Goal: Task Accomplishment & Management: Manage account settings

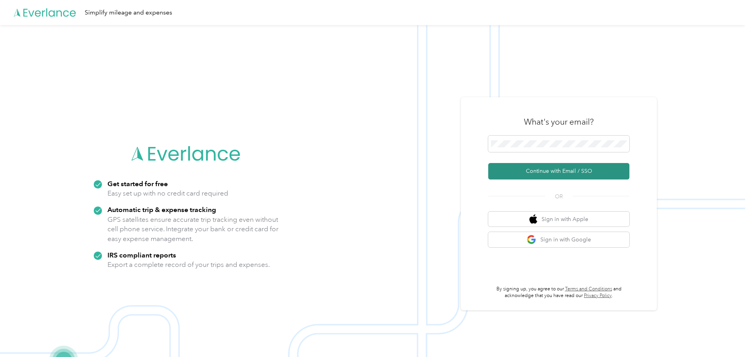
click at [546, 173] on button "Continue with Email / SSO" at bounding box center [558, 171] width 141 height 16
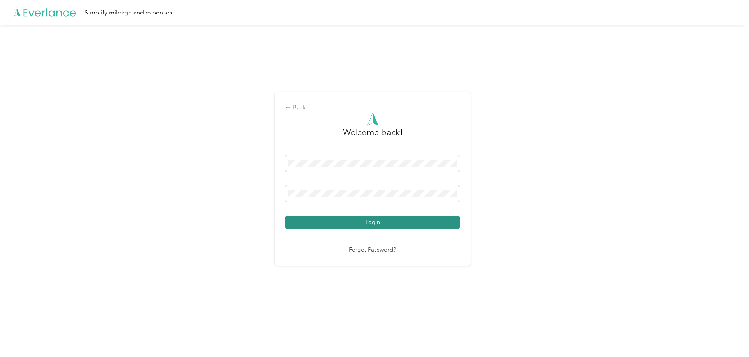
click at [318, 224] on button "Login" at bounding box center [373, 223] width 174 height 14
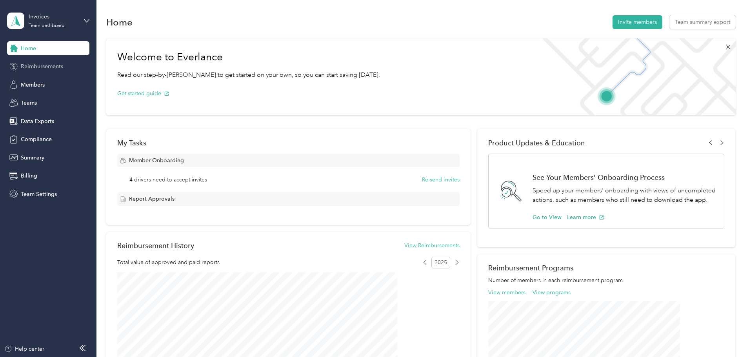
click at [47, 65] on span "Reimbursements" at bounding box center [42, 66] width 42 height 8
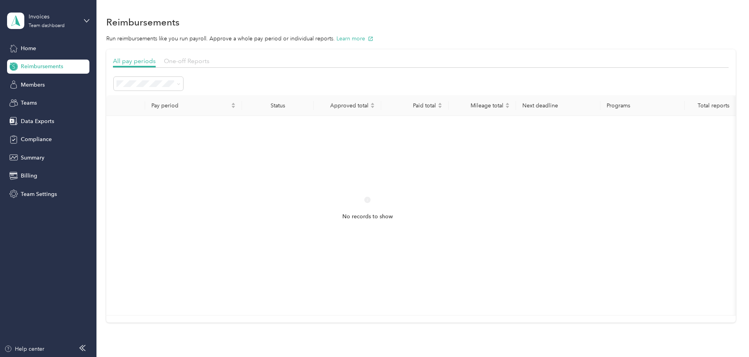
click at [209, 61] on span "One-off Reports" at bounding box center [186, 60] width 45 height 7
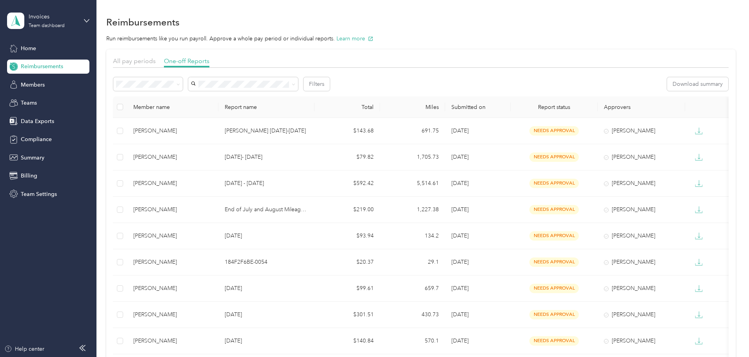
click at [180, 98] on div "All" at bounding box center [200, 99] width 58 height 8
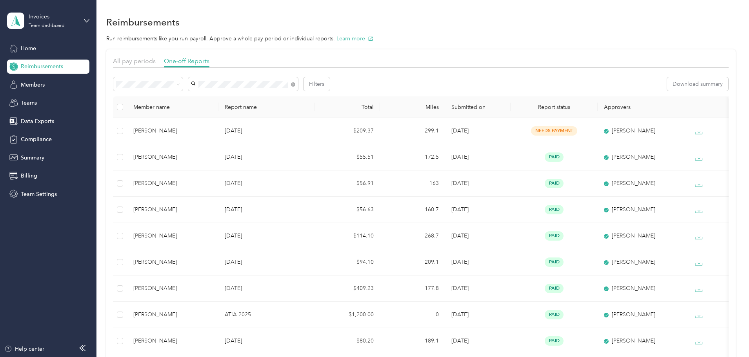
click at [267, 96] on span "[PERSON_NAME]" at bounding box center [268, 98] width 44 height 7
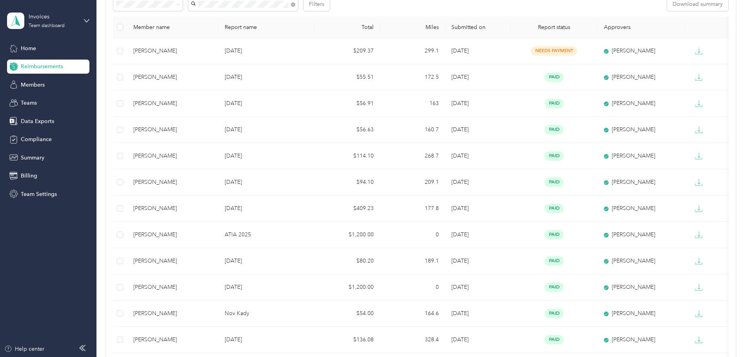
scroll to position [13, 0]
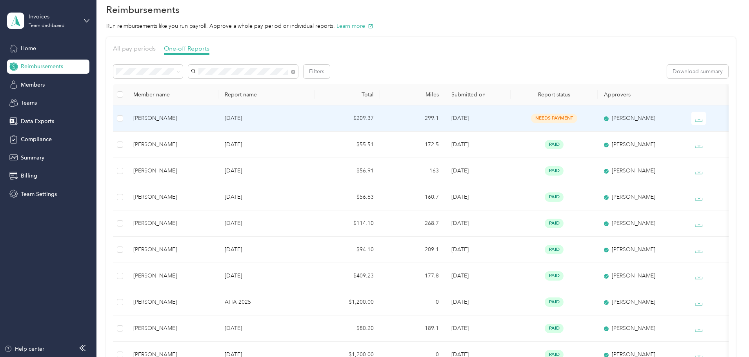
click at [190, 118] on div "[PERSON_NAME]" at bounding box center [172, 118] width 79 height 9
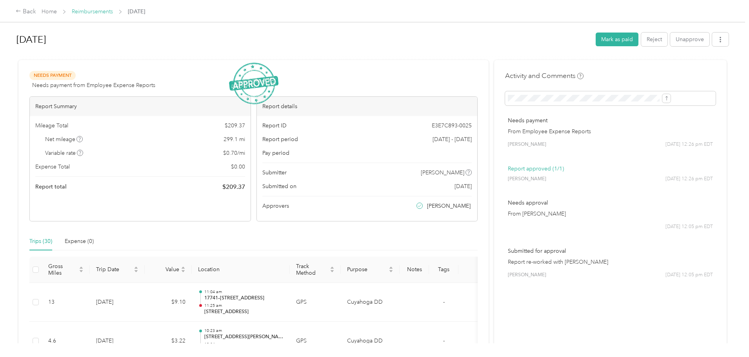
click at [113, 9] on link "Reimbursements" at bounding box center [92, 11] width 41 height 7
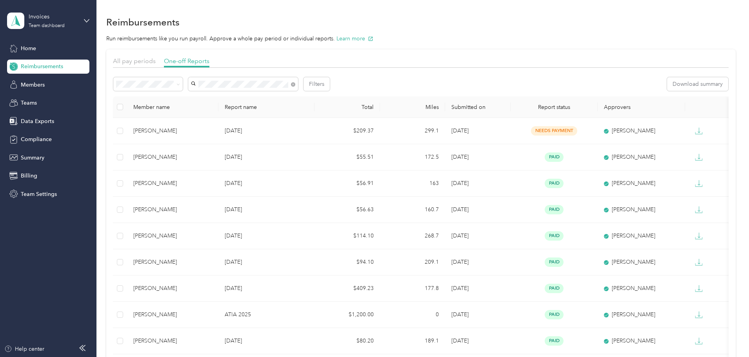
click at [190, 126] on li "Needs payment" at bounding box center [200, 126] width 69 height 14
